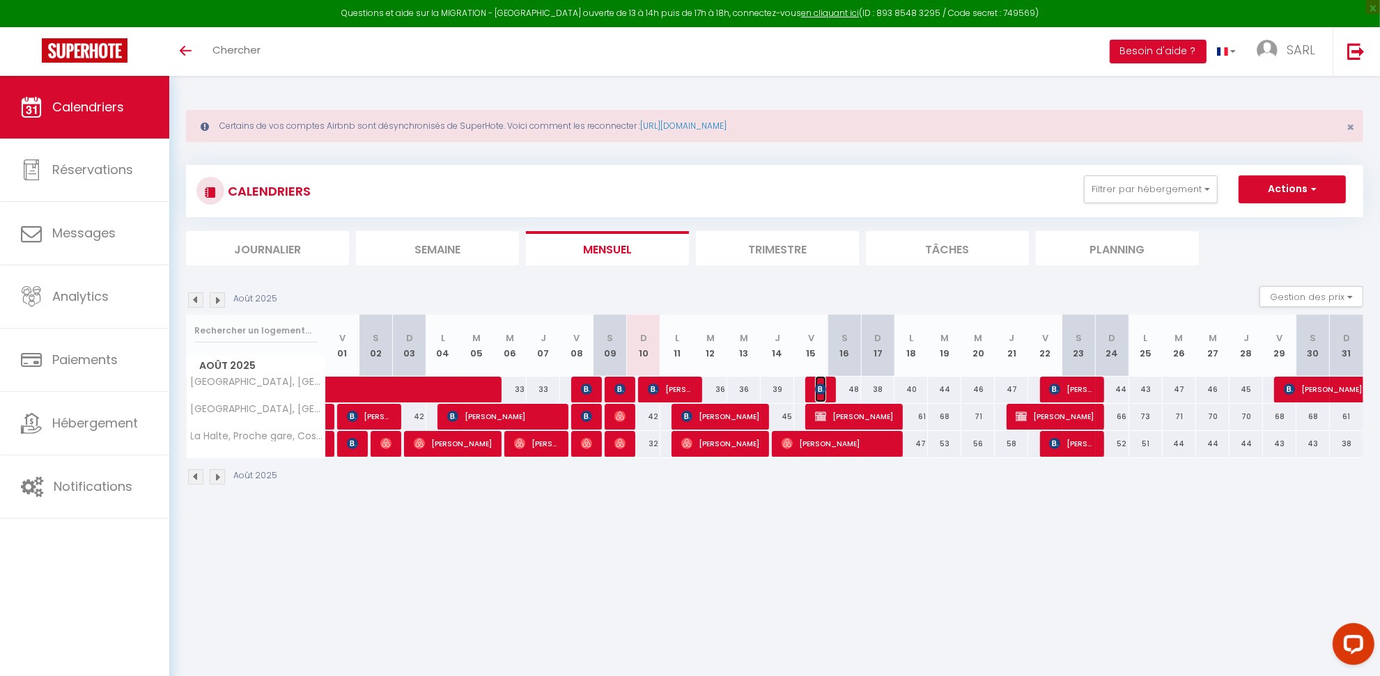
click at [819, 395] on span "[PERSON_NAME]" at bounding box center [820, 389] width 11 height 26
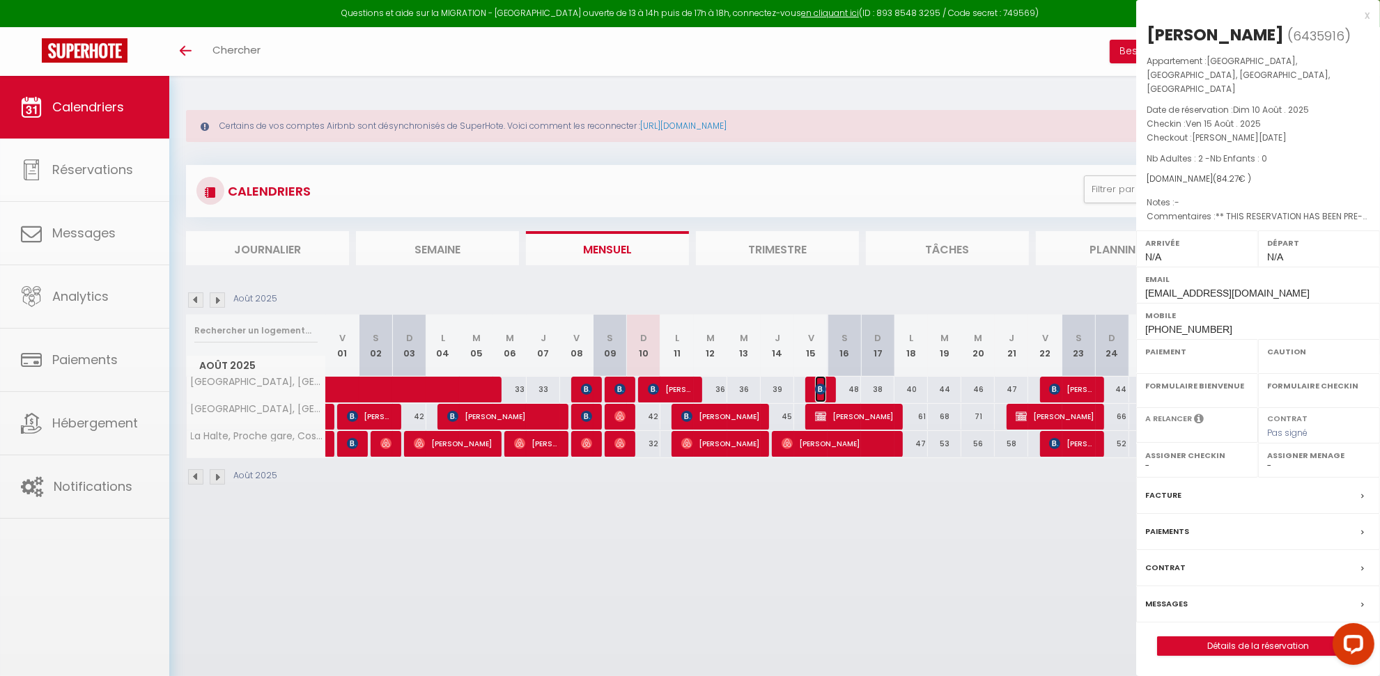
select select "OK"
select select "KO"
select select "0"
select select "1"
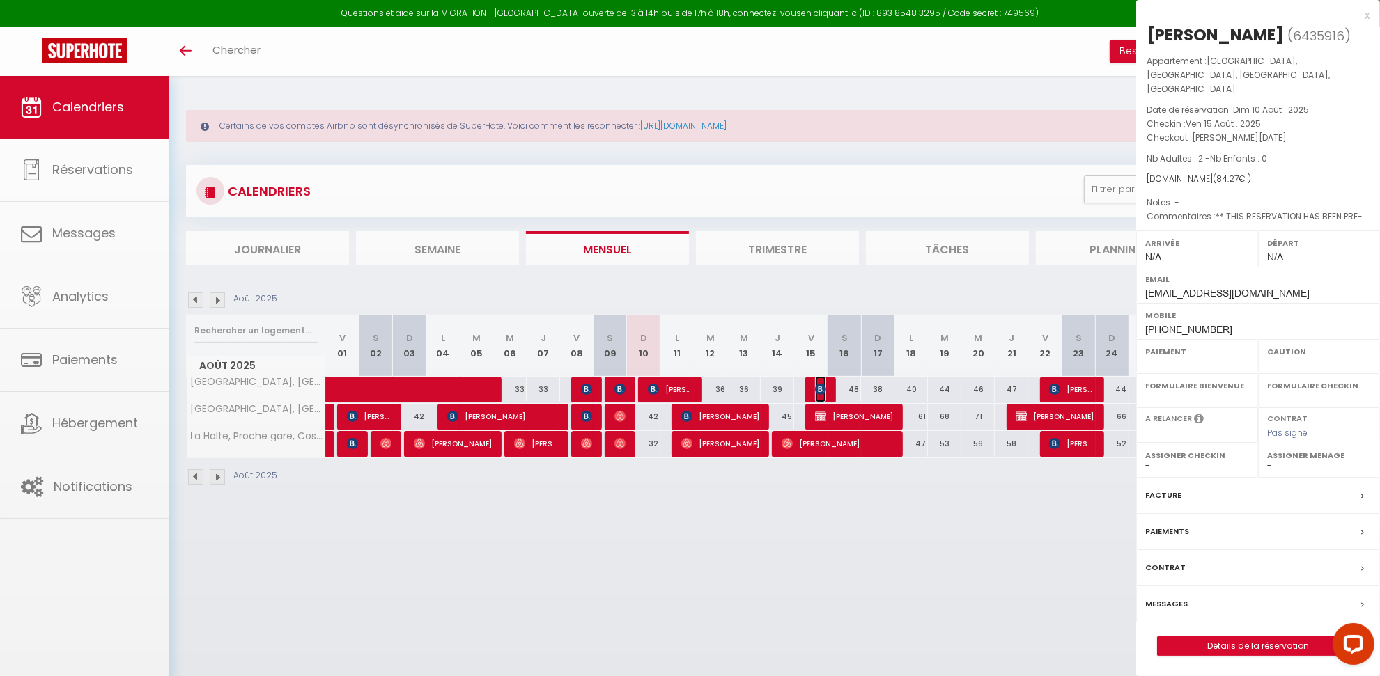
select select
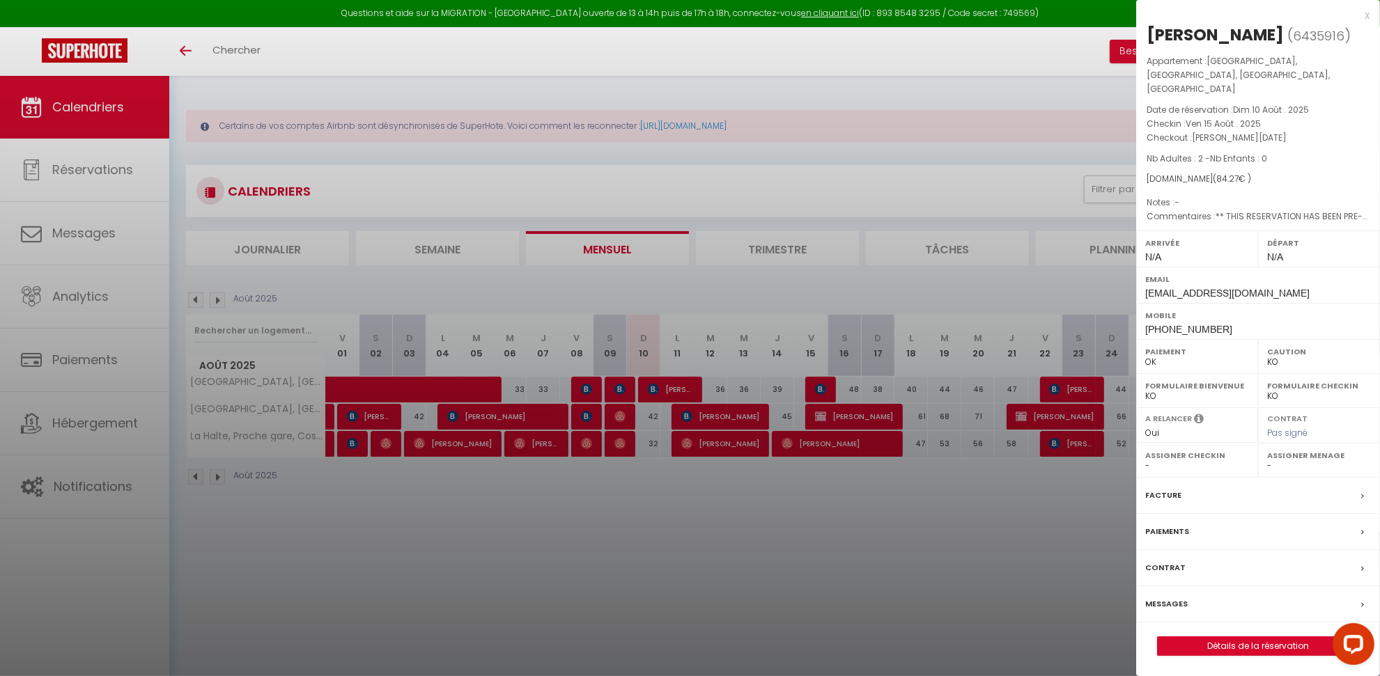
click at [667, 580] on div at bounding box center [690, 338] width 1380 height 676
